Goal: Complete application form: Complete application form

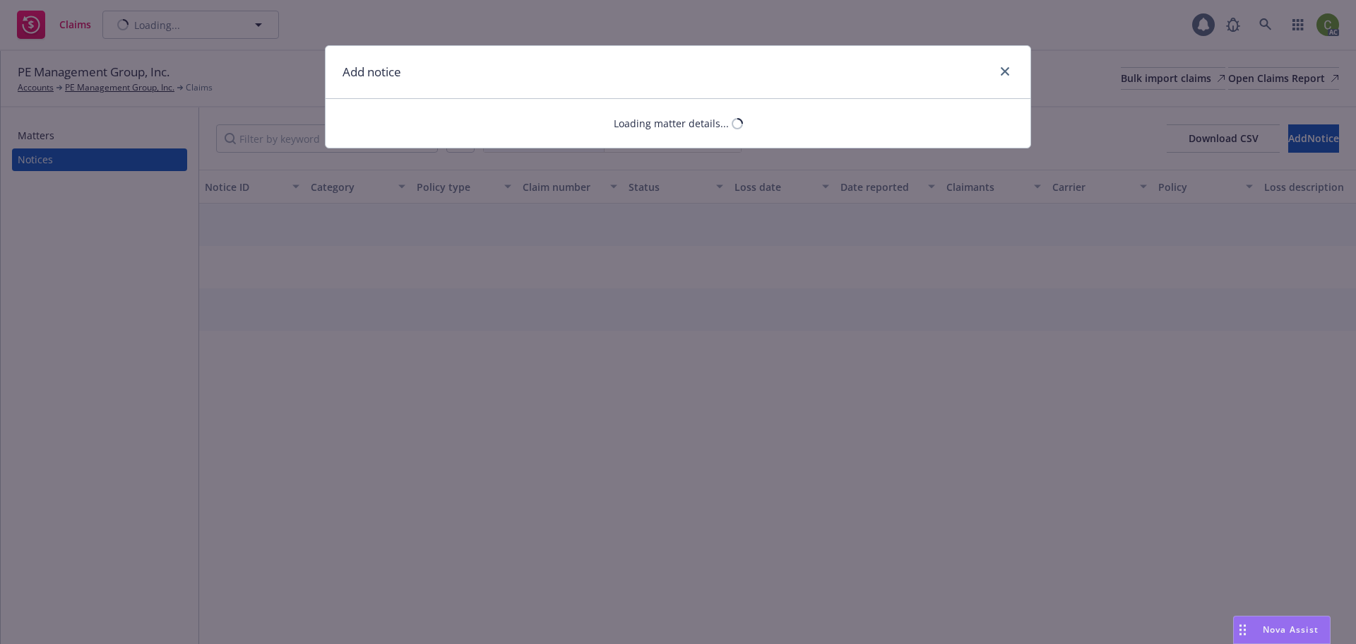
select select "GENERAL_LIABILITY"
select select "open"
select select "CLAIM"
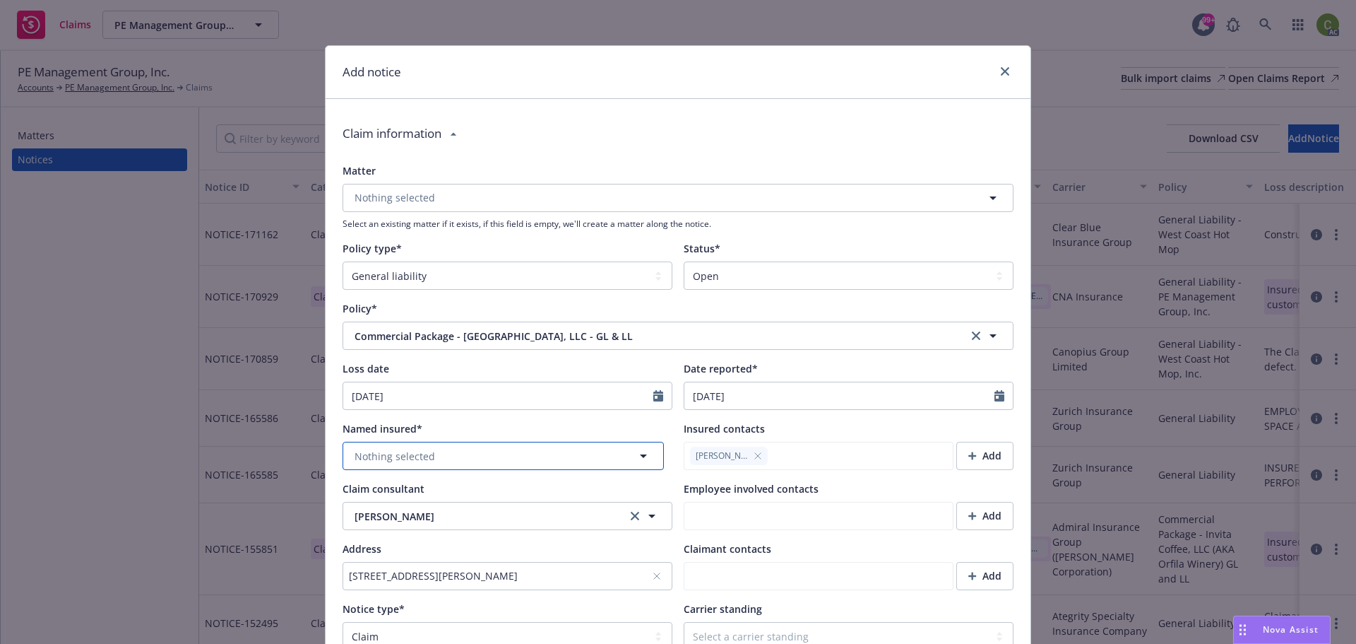
click at [540, 450] on button "Nothing selected" at bounding box center [503, 456] width 321 height 28
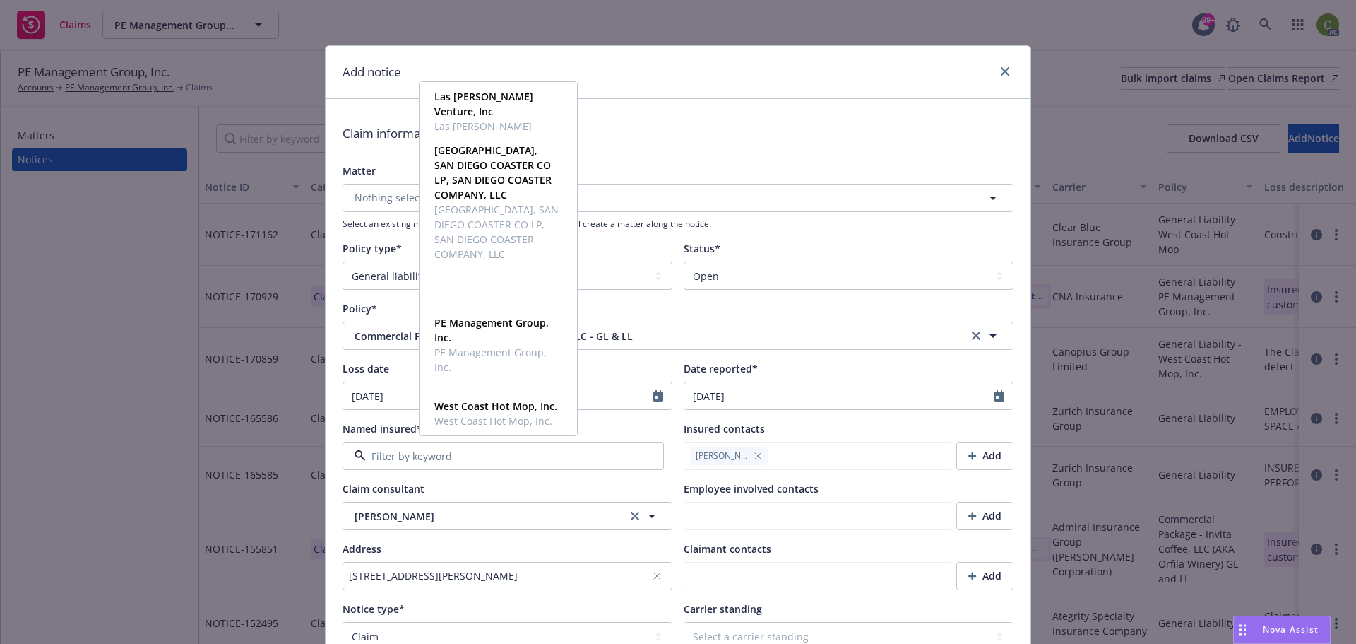
scroll to position [19399, 0]
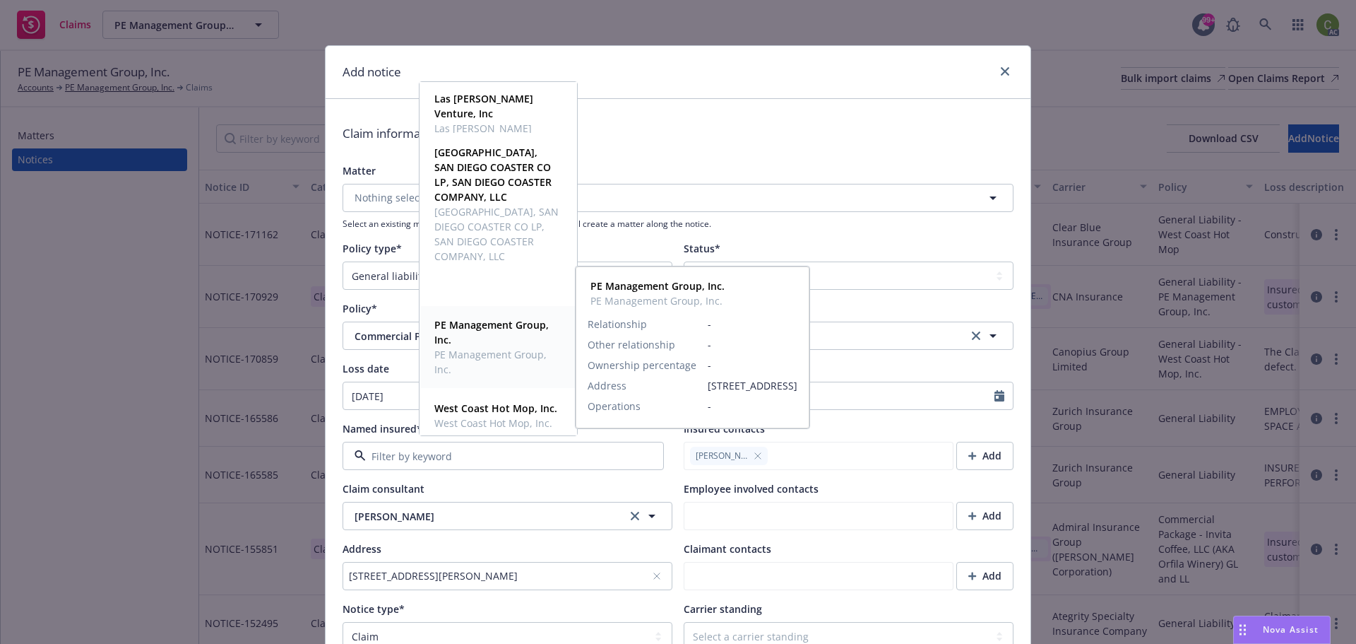
click at [499, 333] on span "PE Management Group, Inc." at bounding box center [496, 332] width 125 height 30
type textarea "x"
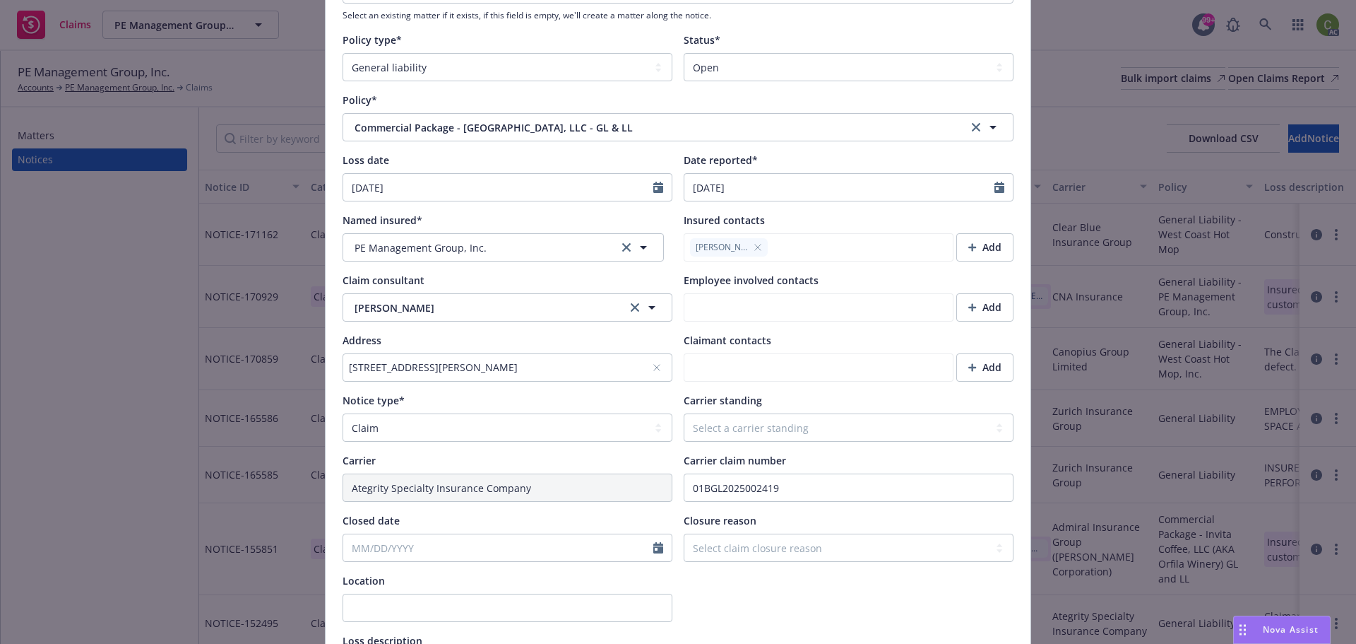
scroll to position [212, 0]
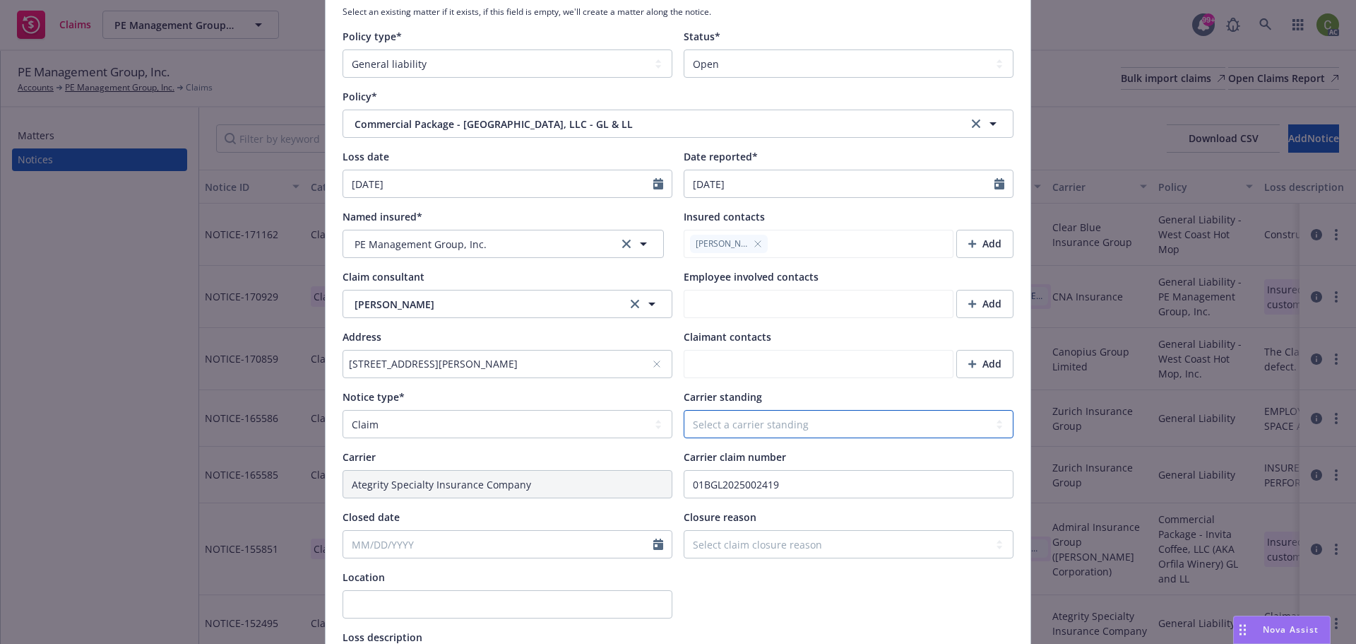
click at [734, 419] on select "Select a carrier standing Closed Not submitted Open Reopened Subrogated Withdra…" at bounding box center [849, 424] width 330 height 28
select select "OPEN"
click at [684, 410] on select "Select a carrier standing Closed Not submitted Open Reopened Subrogated Withdra…" at bounding box center [849, 424] width 330 height 28
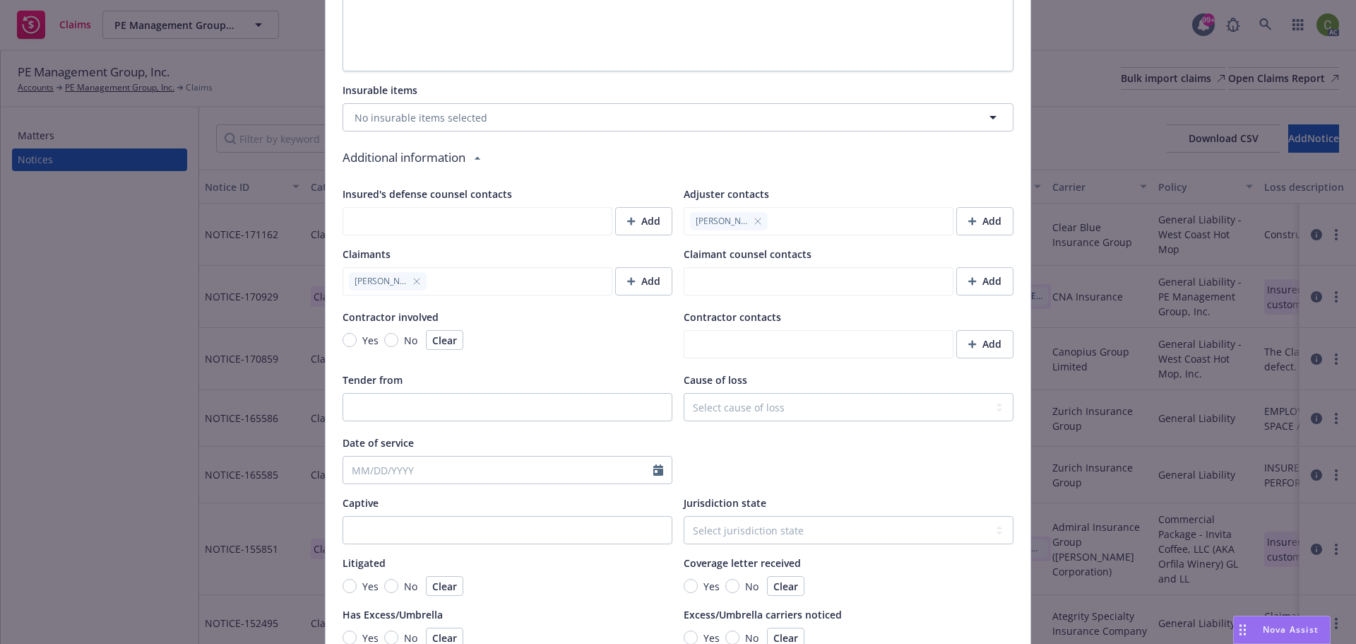
scroll to position [1178, 0]
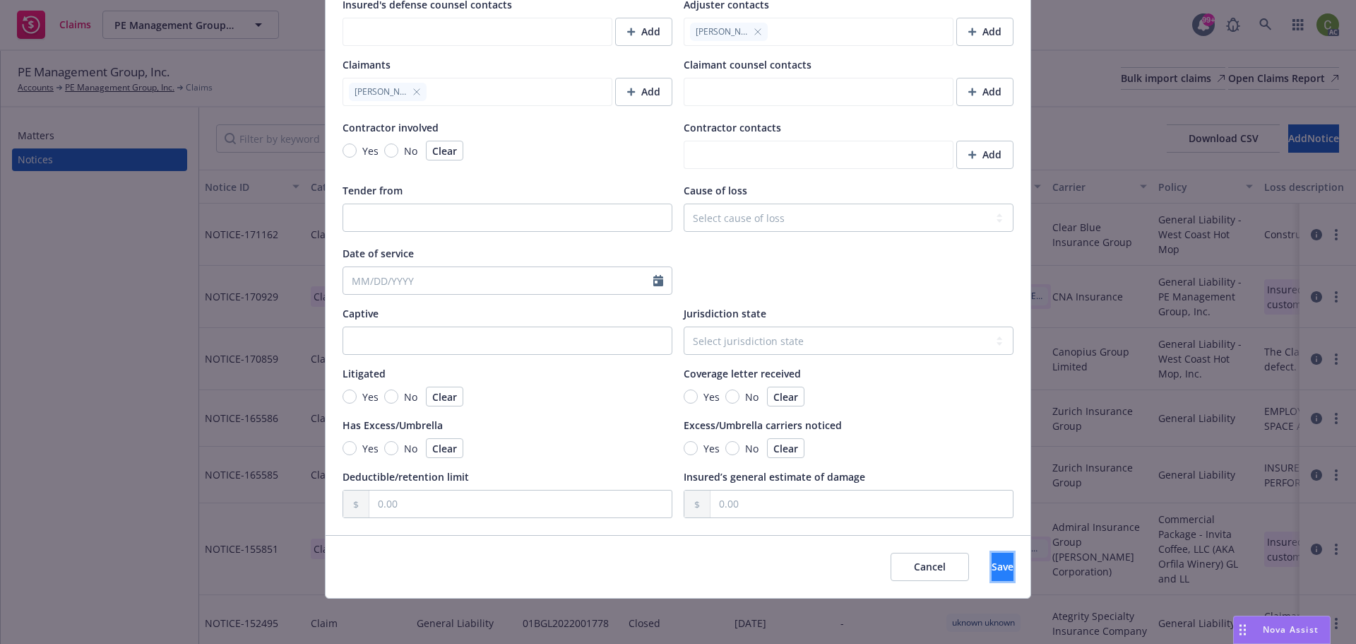
click at [1001, 566] on button "Save" at bounding box center [1003, 566] width 22 height 28
type textarea "x"
